Goal: Task Accomplishment & Management: Manage account settings

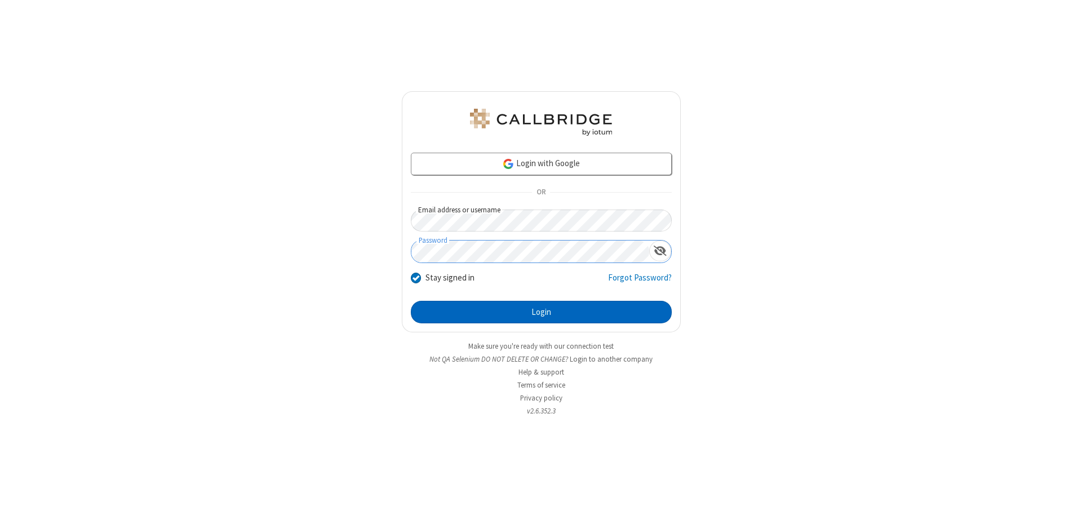
click at [541, 312] on button "Login" at bounding box center [541, 312] width 261 height 23
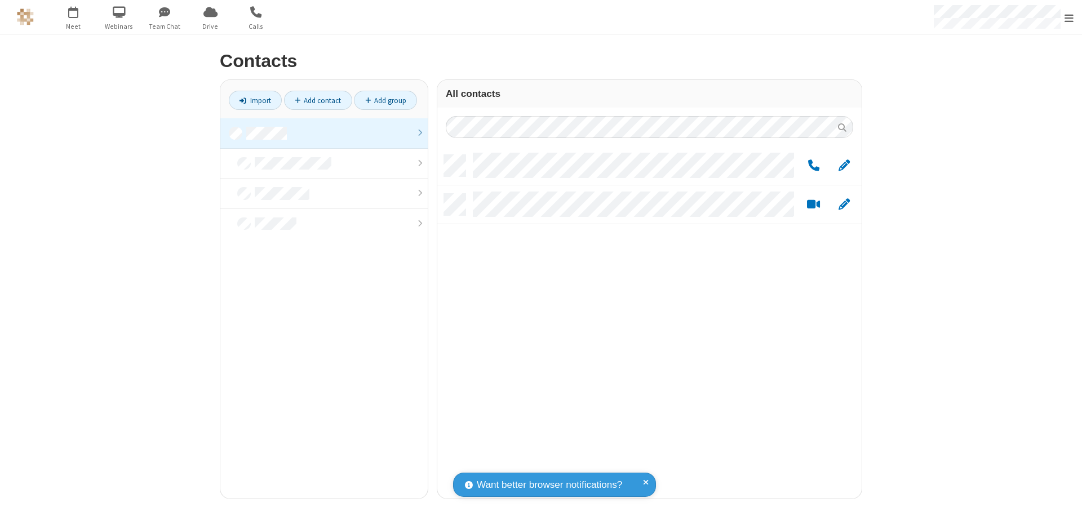
click at [324, 133] on link at bounding box center [323, 133] width 207 height 30
click at [844, 165] on span "Edit" at bounding box center [843, 166] width 11 height 14
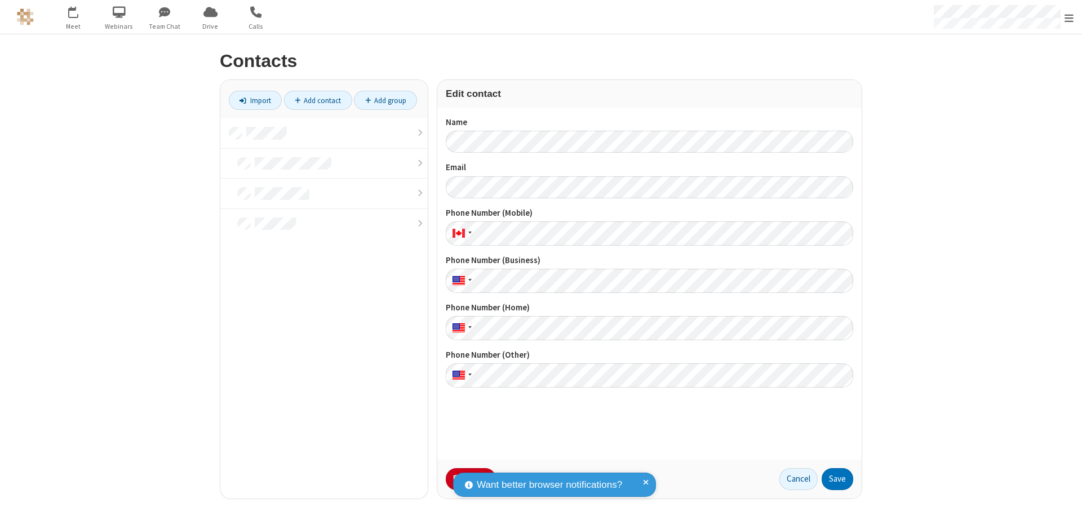
click at [0, 0] on button "No Thanks" at bounding box center [0, 0] width 0 height 0
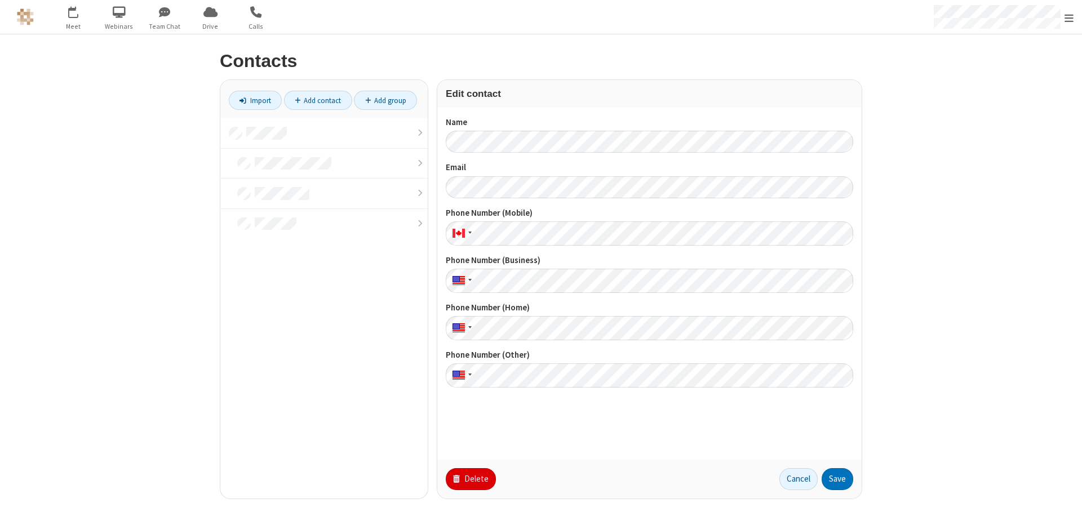
click at [469, 479] on button "Delete" at bounding box center [471, 479] width 50 height 23
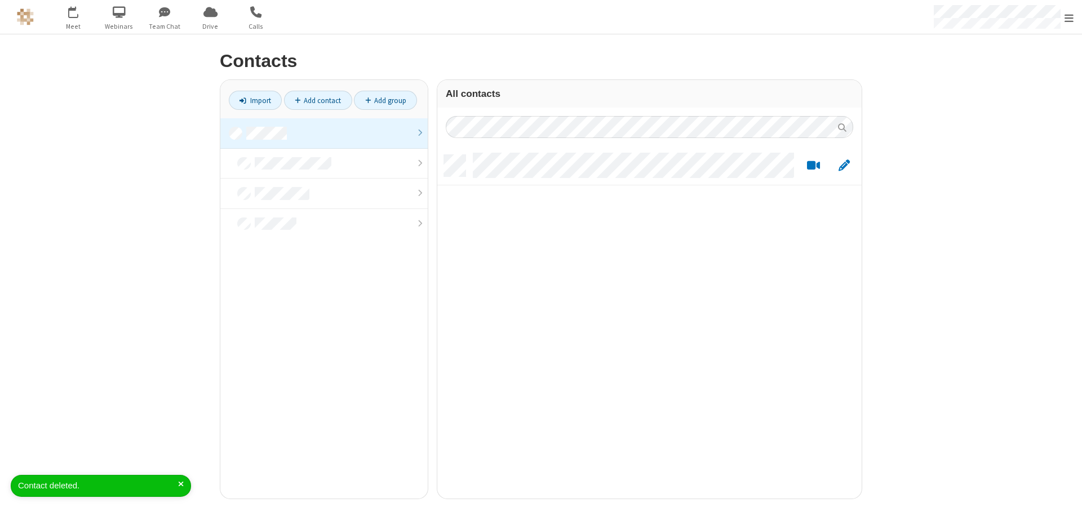
scroll to position [344, 416]
